Goal: Task Accomplishment & Management: Manage account settings

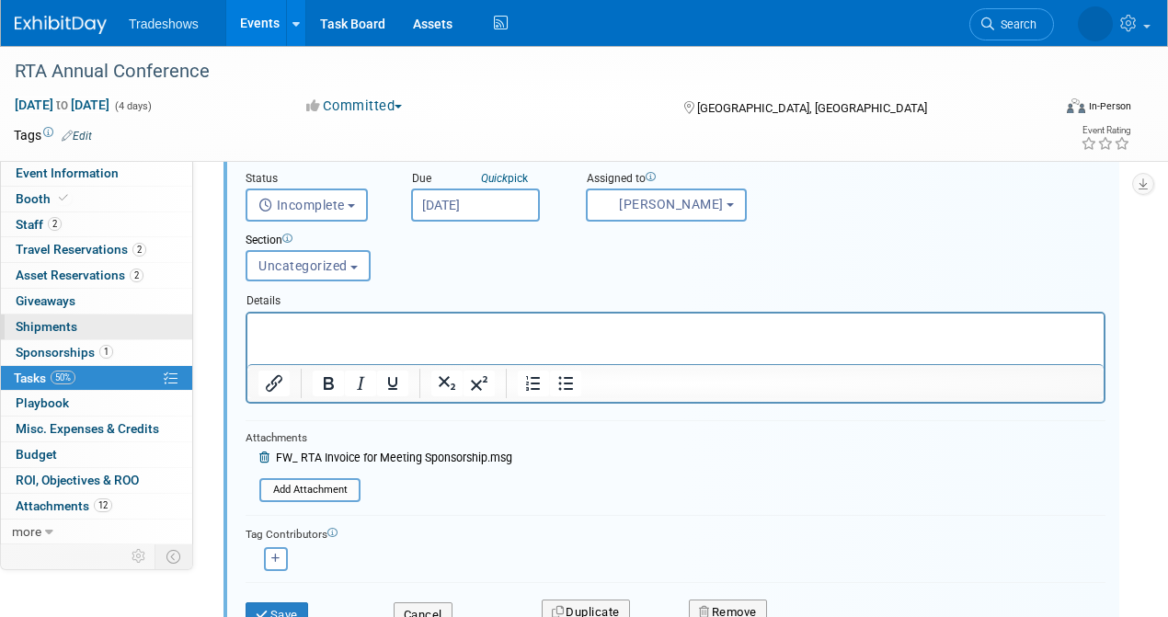
click at [105, 326] on link "0 Shipments 0" at bounding box center [96, 327] width 191 height 25
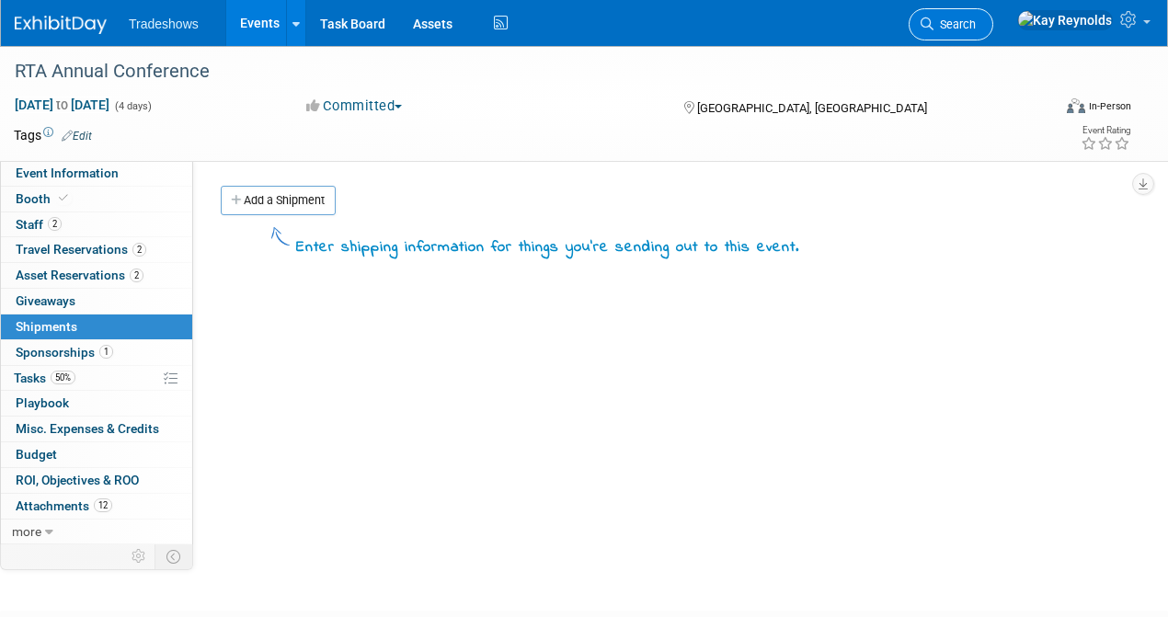
click at [976, 22] on span "Search" at bounding box center [954, 24] width 42 height 14
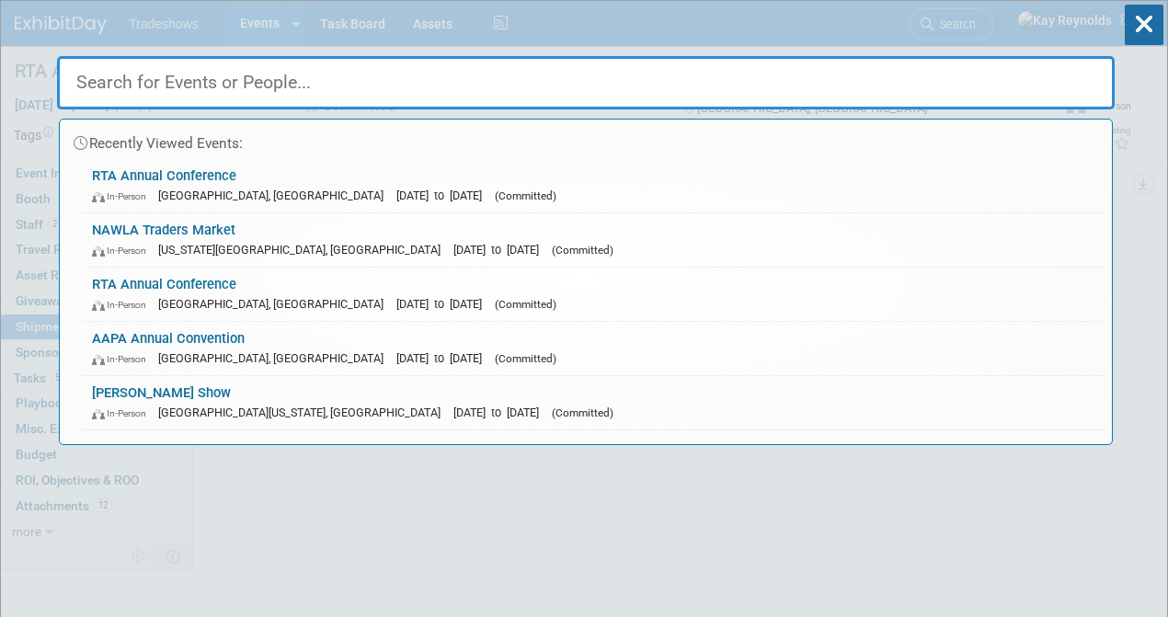
click at [363, 75] on input "text" at bounding box center [586, 82] width 1058 height 53
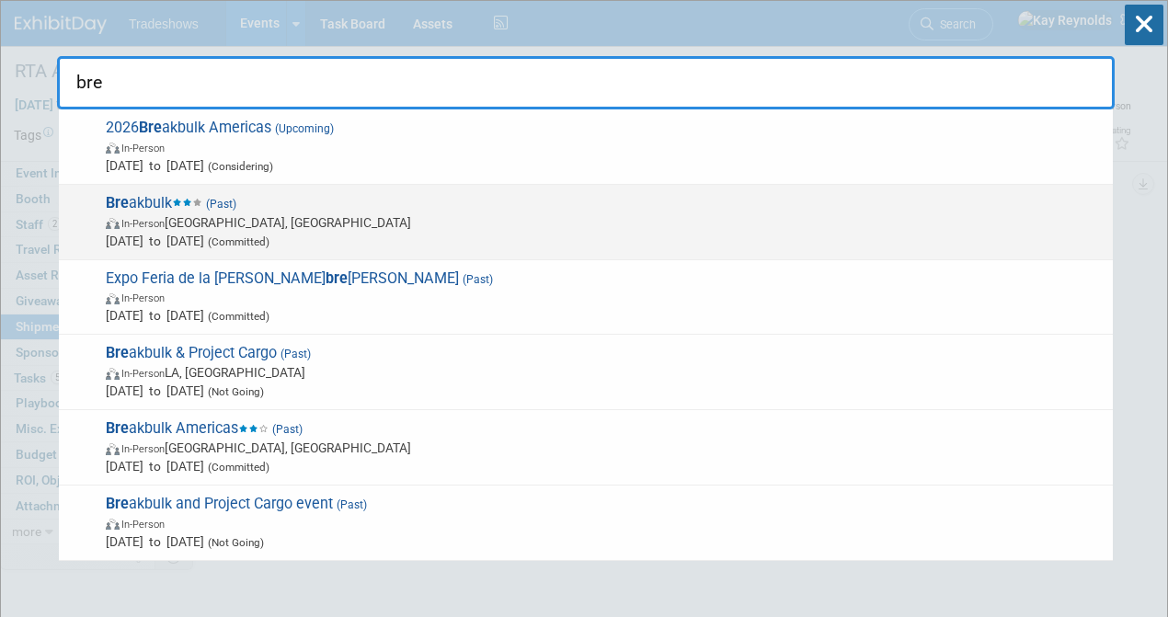
type input "bre"
click at [165, 223] on span "In-Person" at bounding box center [142, 224] width 43 height 12
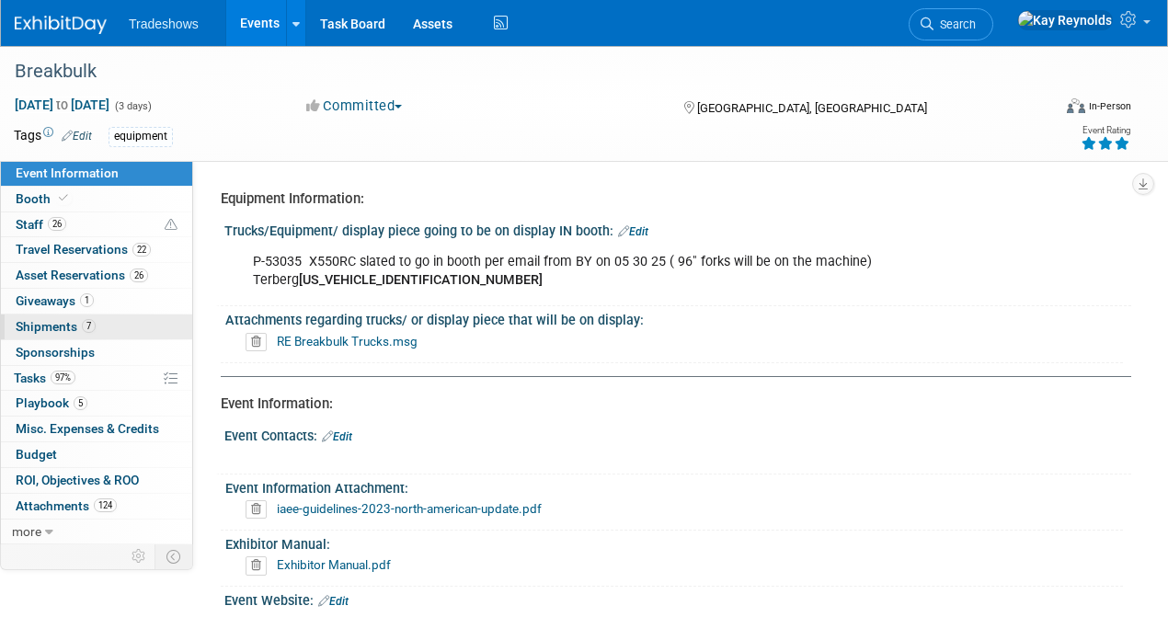
click at [113, 326] on link "7 Shipments 7" at bounding box center [96, 327] width 191 height 25
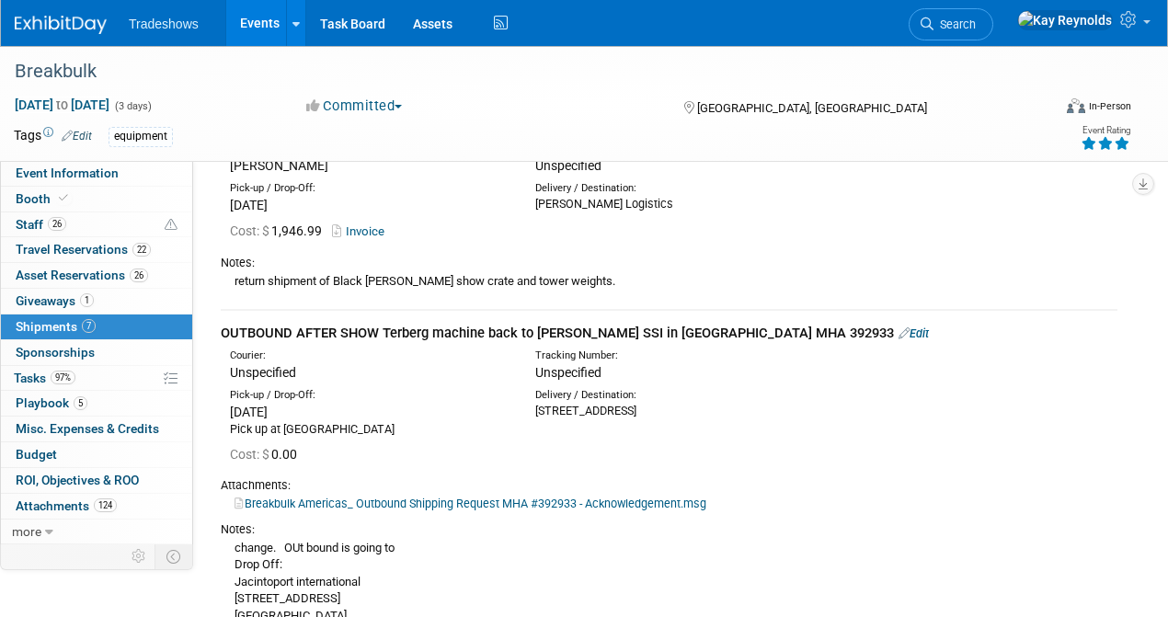
scroll to position [858, 0]
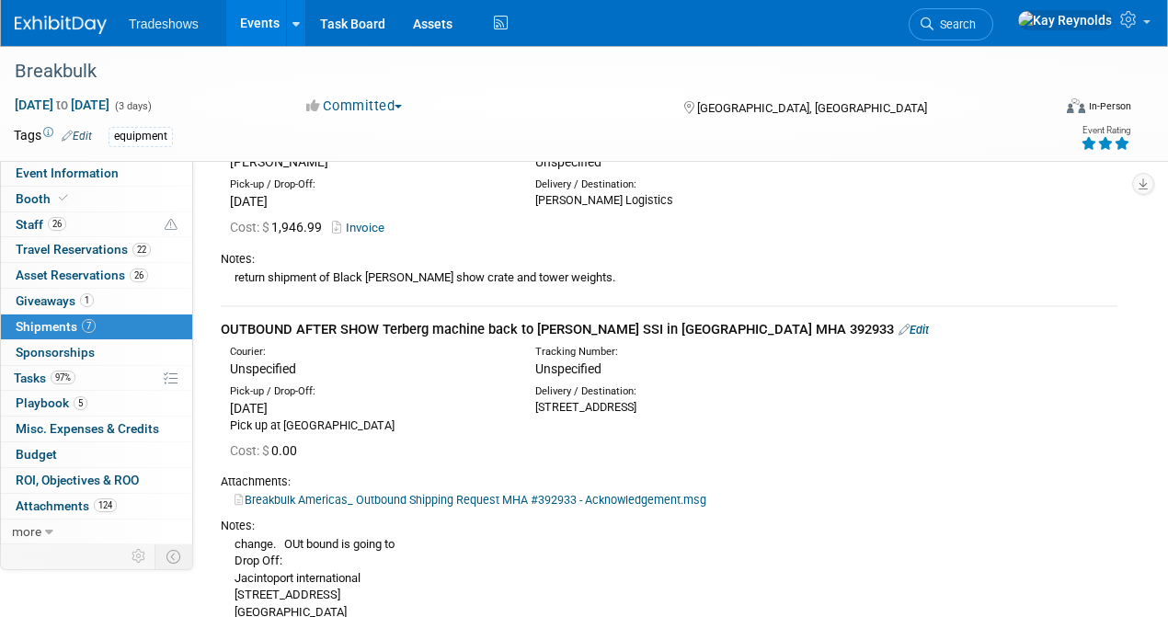
click at [898, 326] on link "Edit" at bounding box center [913, 330] width 30 height 14
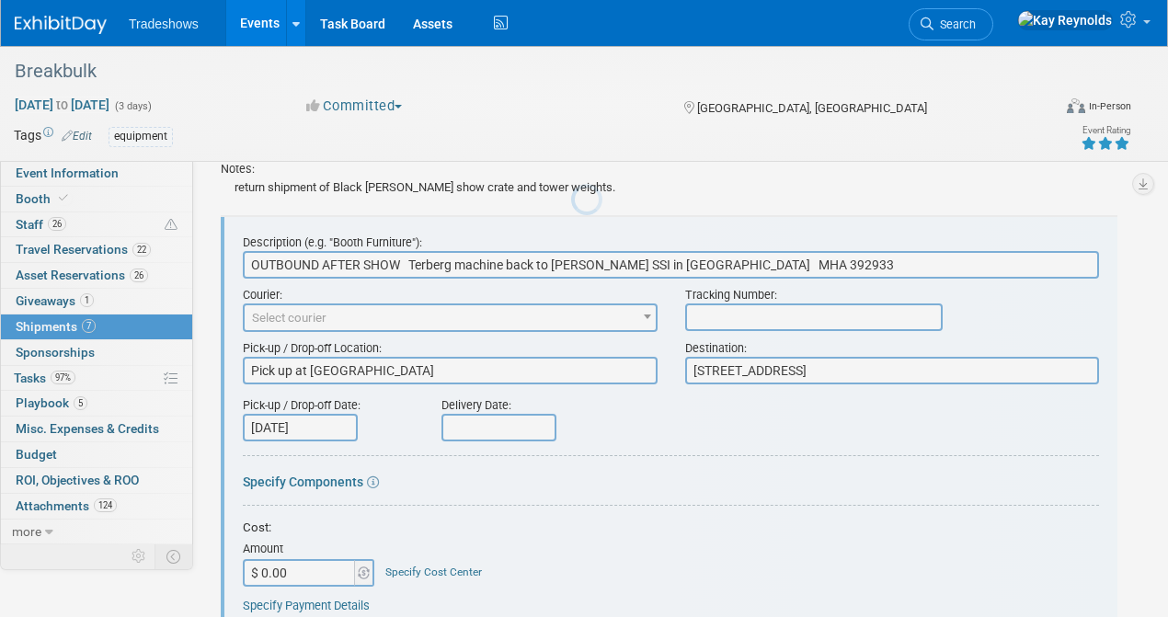
scroll to position [0, 0]
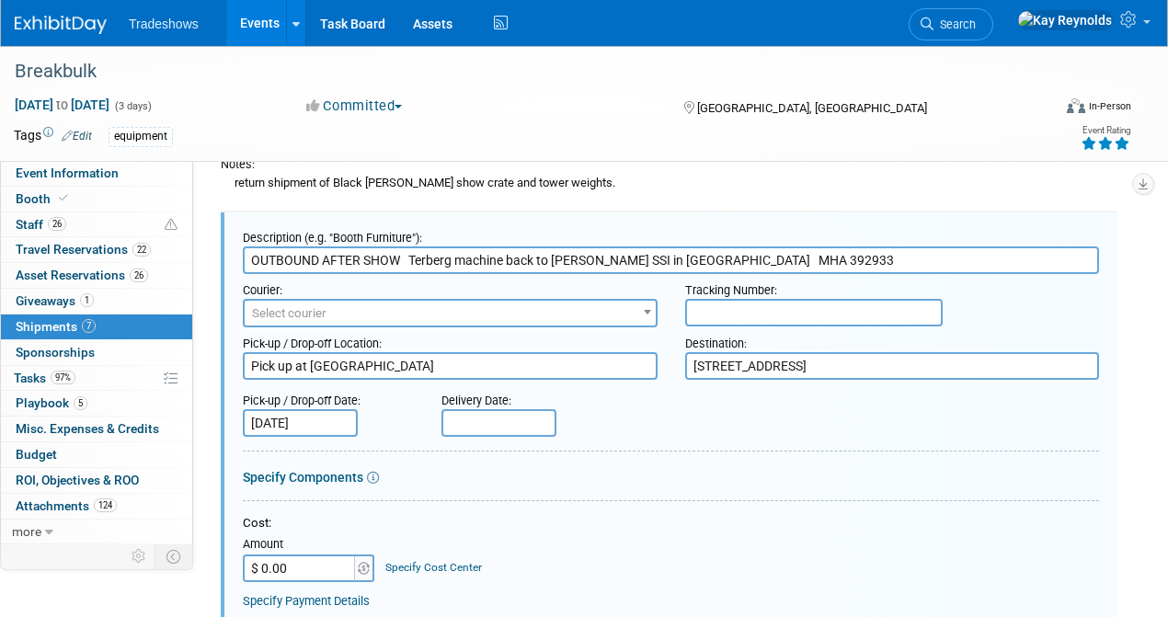
drag, startPoint x: 983, startPoint y: 359, endPoint x: 637, endPoint y: 341, distance: 346.2
click at [637, 341] on div "Pick-up / Drop-off Location: Pick up at [GEOGRAPHIC_DATA] Destination: [STREET_…" at bounding box center [671, 353] width 884 height 52
type textarea "j"
click at [969, 363] on textarea "[STREET_ADDRESS]" at bounding box center [892, 366] width 415 height 28
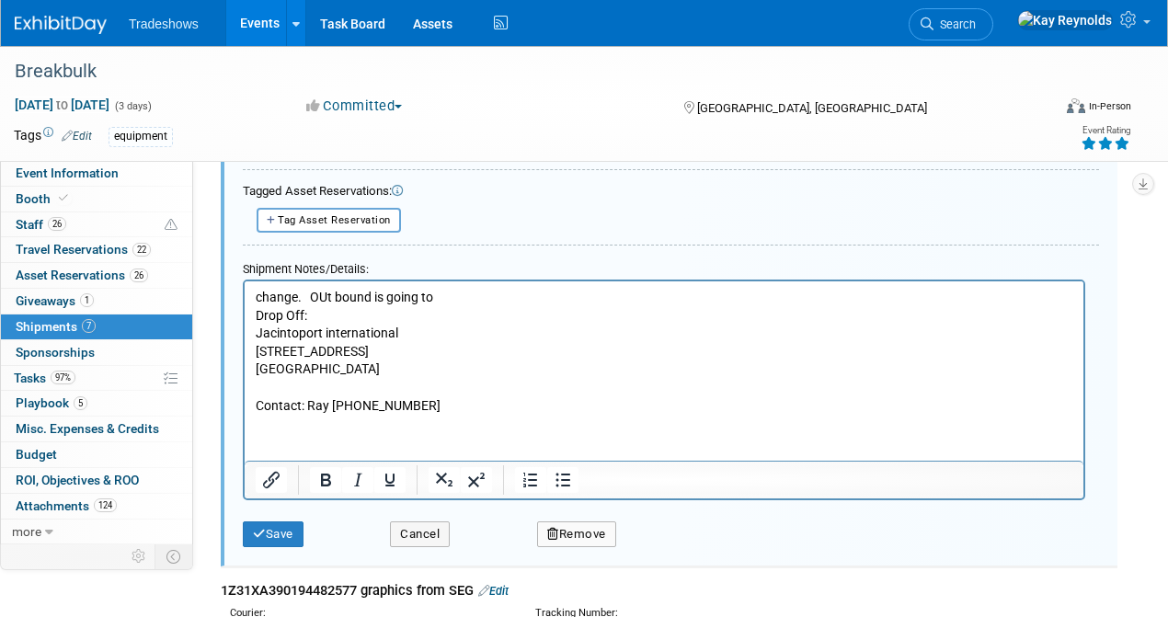
scroll to position [1565, 0]
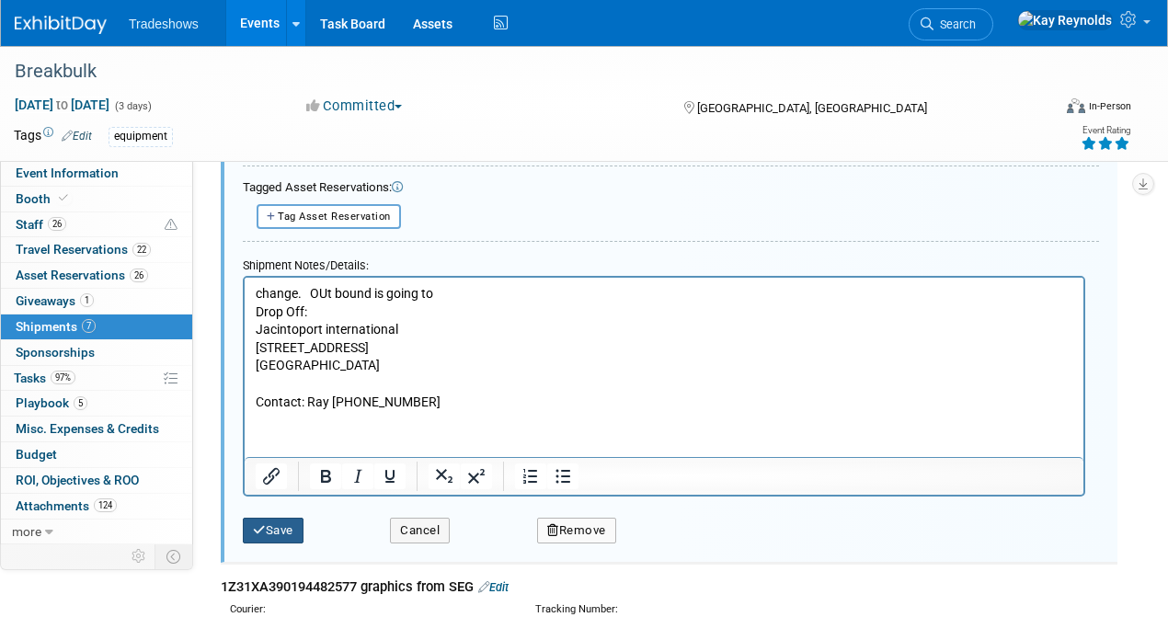
type textarea "Jacinto Port International, [STREET_ADDRESS][PHONE_NUMBER]"
click at [280, 528] on button "Save" at bounding box center [273, 531] width 61 height 26
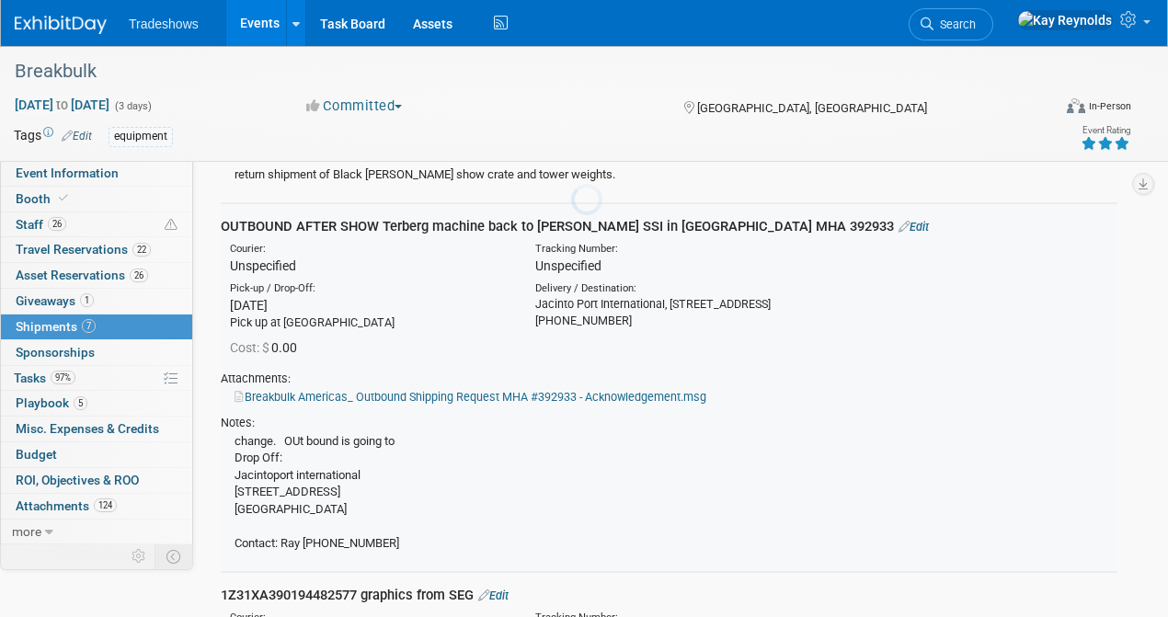
scroll to position [953, 0]
